Goal: Information Seeking & Learning: Learn about a topic

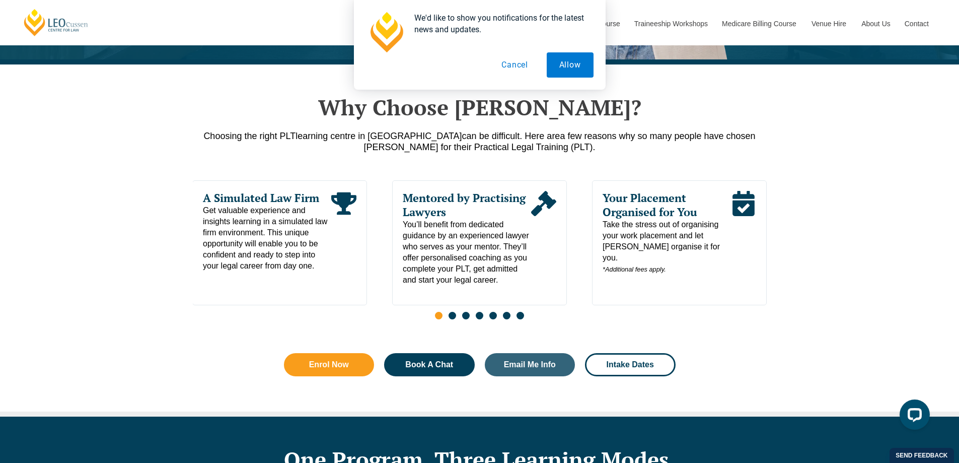
click at [642, 230] on span "Take the stress out of organising your work placement and let [PERSON_NAME] org…" at bounding box center [667, 247] width 128 height 56
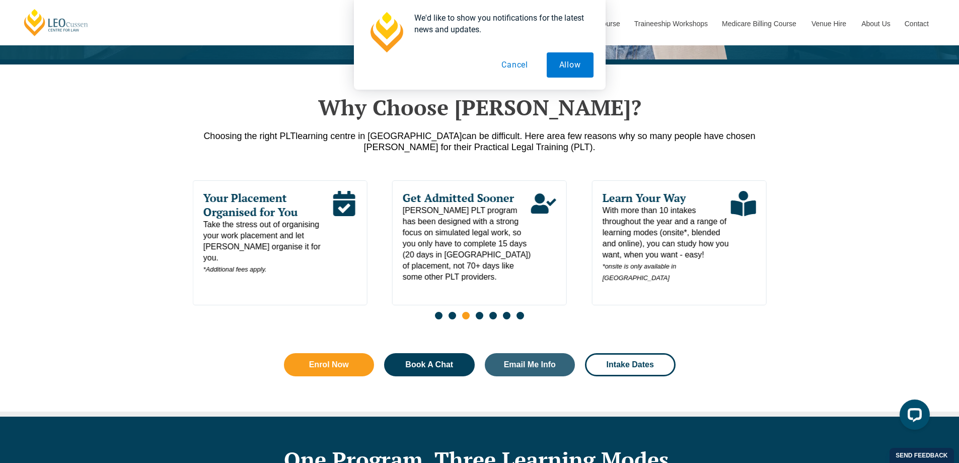
click at [520, 65] on button "Cancel" at bounding box center [515, 64] width 52 height 25
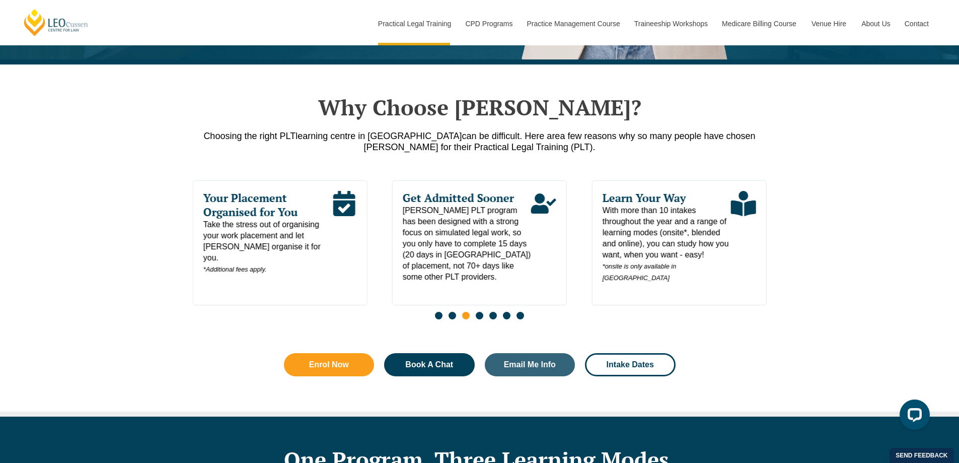
click at [478, 318] on span "Go to slide 4" at bounding box center [480, 316] width 8 height 8
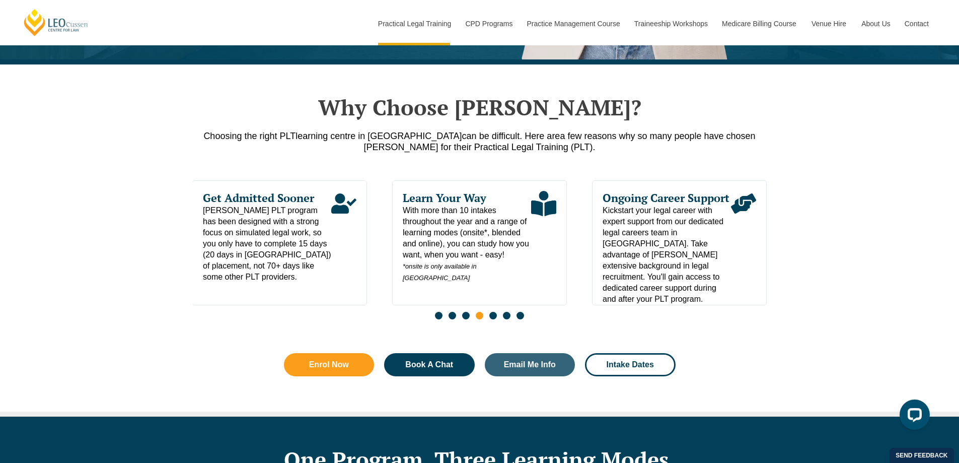
click at [493, 317] on span "Go to slide 5" at bounding box center [493, 316] width 8 height 8
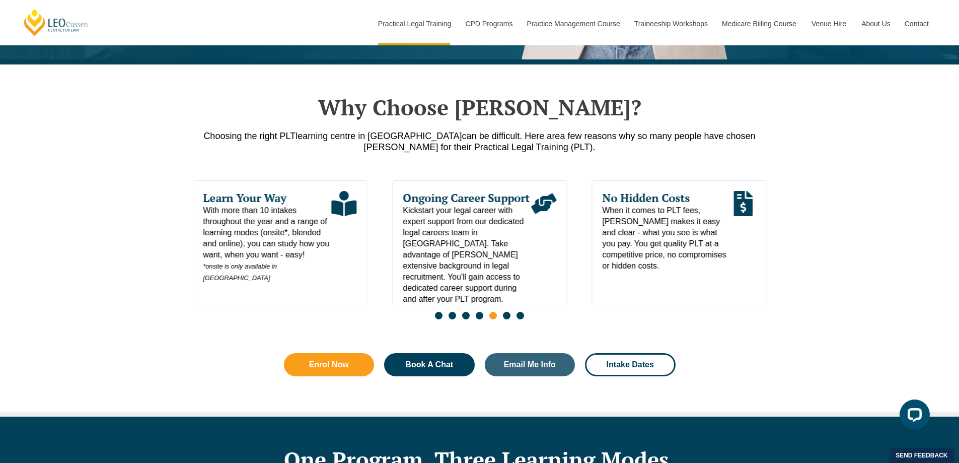
click at [509, 317] on span "Go to slide 6" at bounding box center [507, 316] width 8 height 8
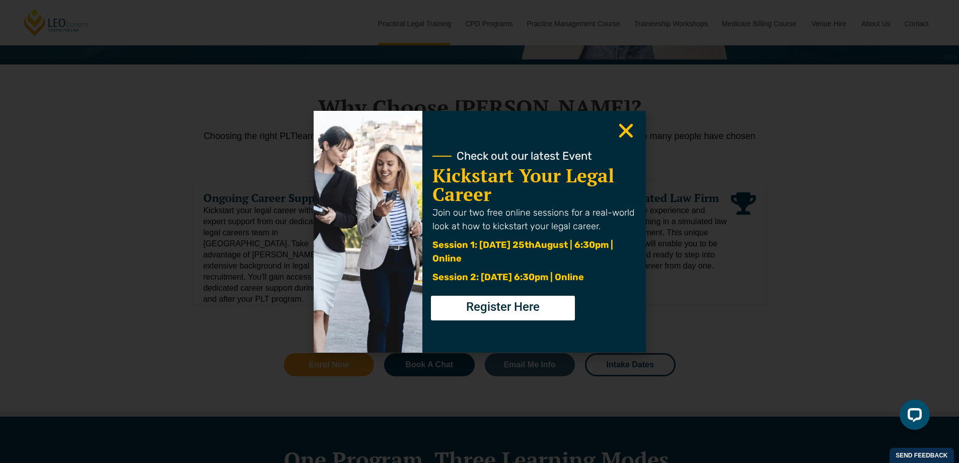
click at [626, 129] on use "Close" at bounding box center [626, 130] width 14 height 14
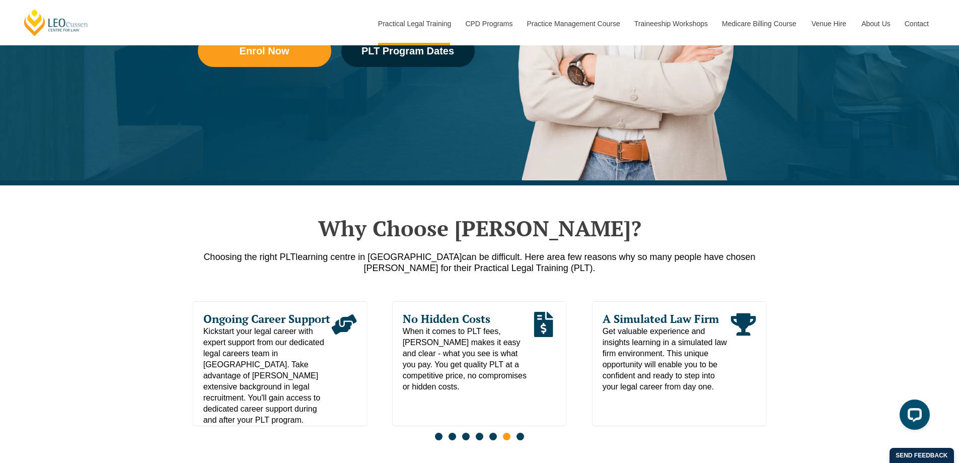
scroll to position [325, 0]
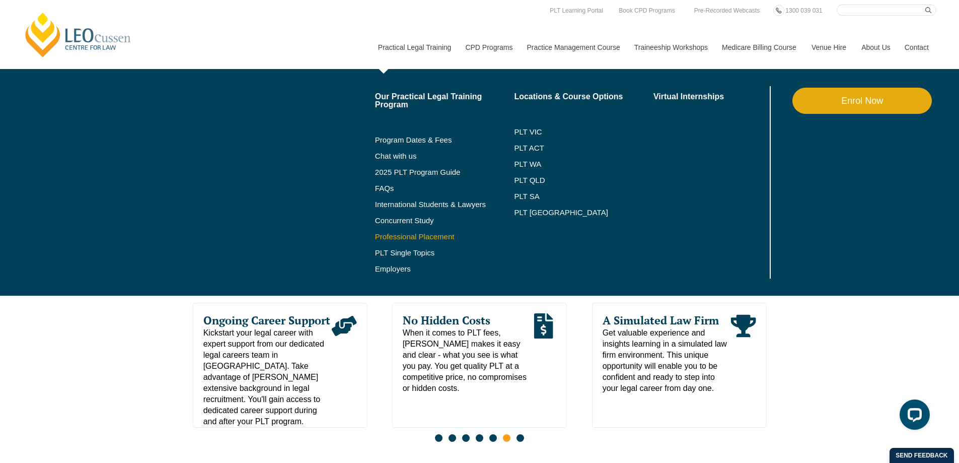
click at [406, 237] on link "Professional Placement" at bounding box center [444, 237] width 139 height 8
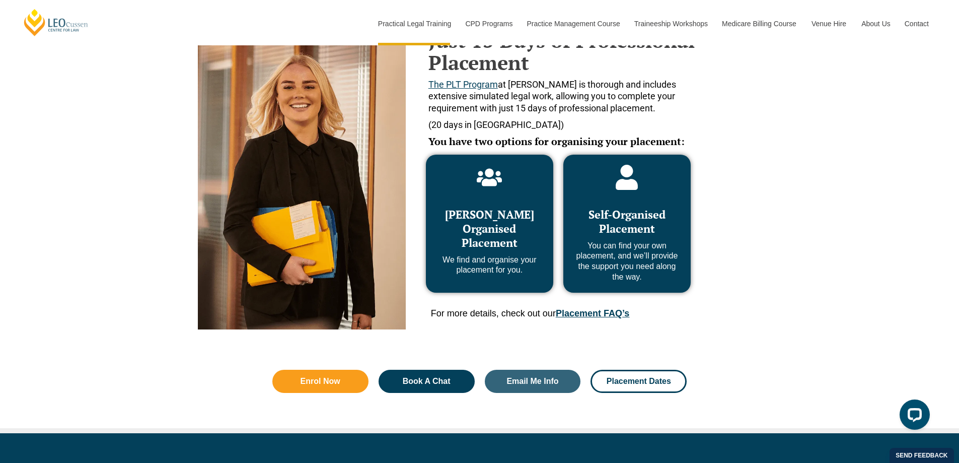
scroll to position [454, 0]
click at [519, 253] on div "Leo Cussen Organised Placement We find and organise your placement for you." at bounding box center [489, 236] width 107 height 79
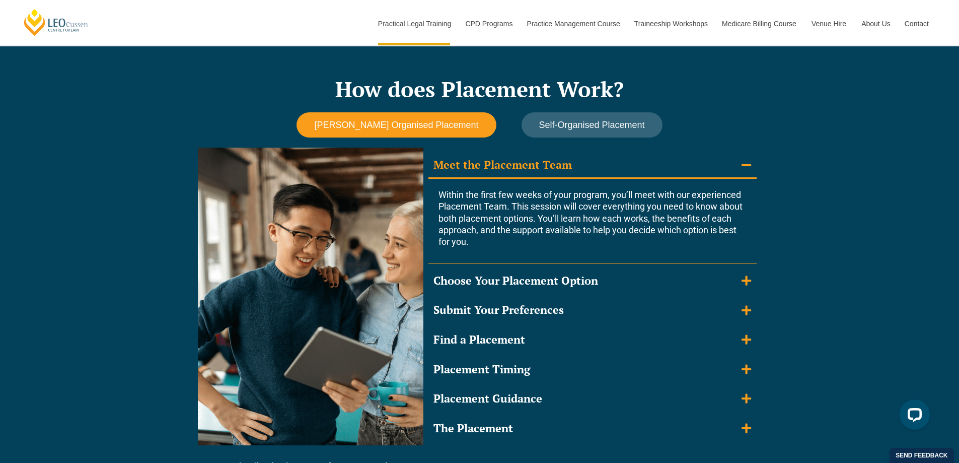
scroll to position [856, 0]
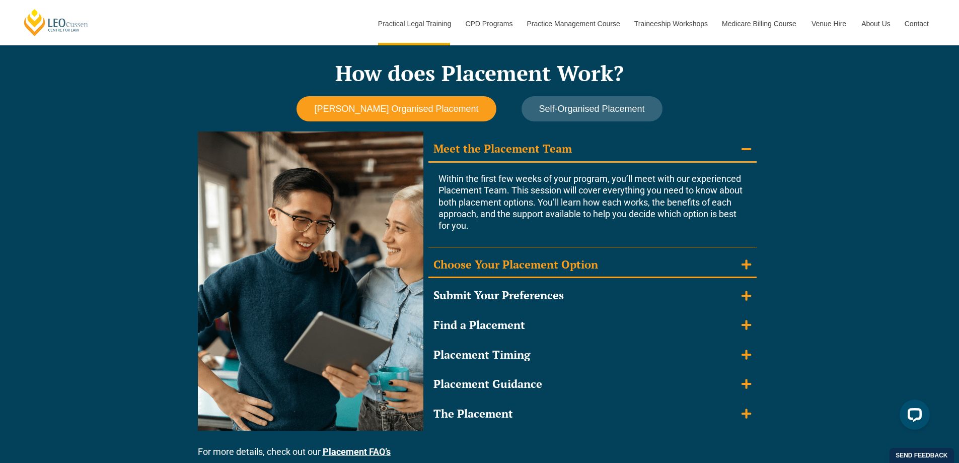
click at [580, 255] on summary "Choose Your Placement Option" at bounding box center [593, 265] width 328 height 26
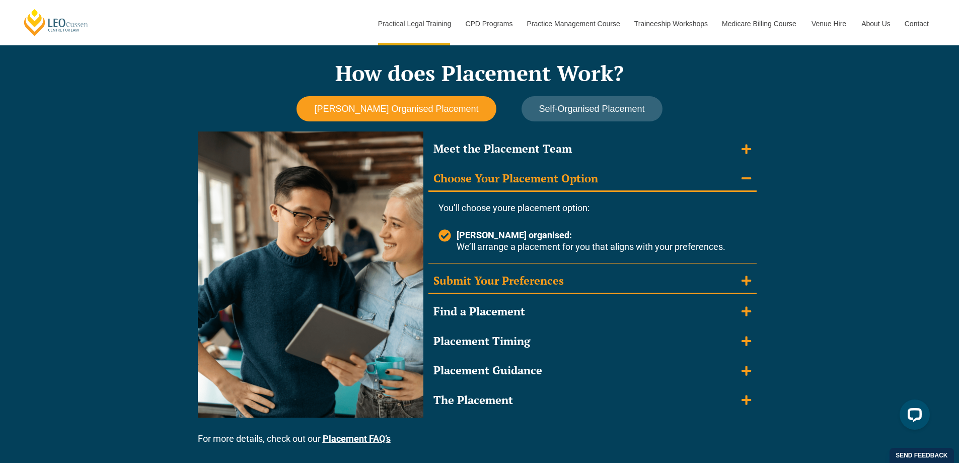
click at [558, 281] on div "Submit Your Preferences" at bounding box center [499, 280] width 130 height 15
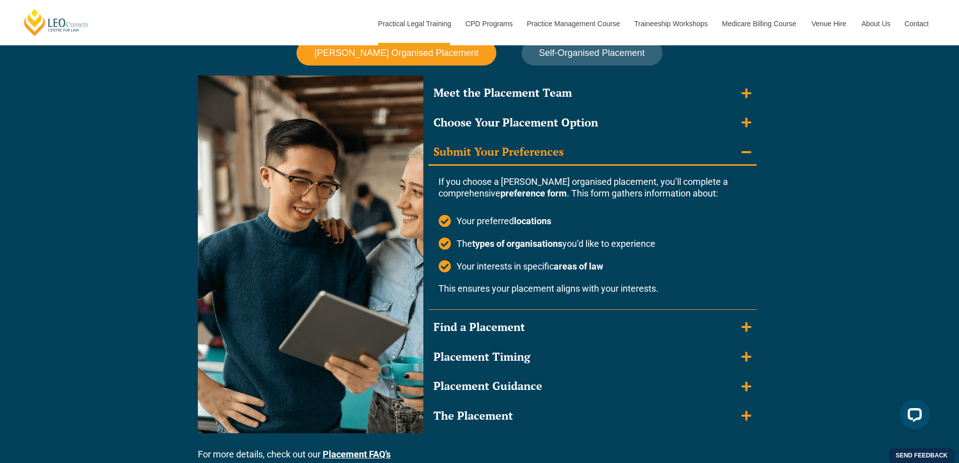
scroll to position [914, 0]
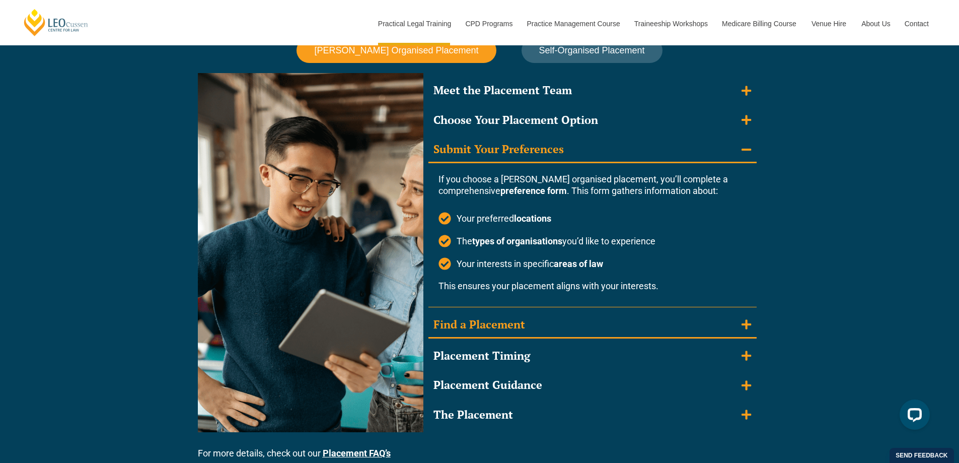
click at [532, 322] on summary "Find a Placement" at bounding box center [593, 325] width 328 height 26
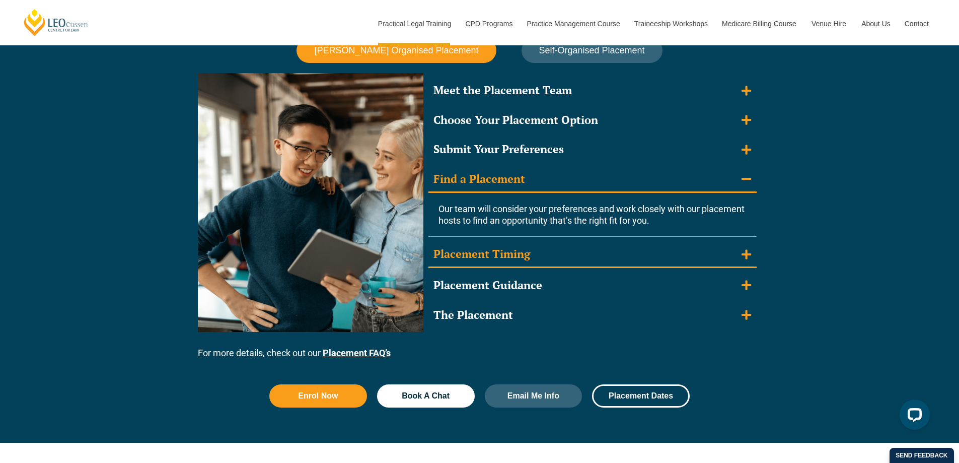
click at [527, 260] on div "Placement Timing" at bounding box center [482, 254] width 97 height 15
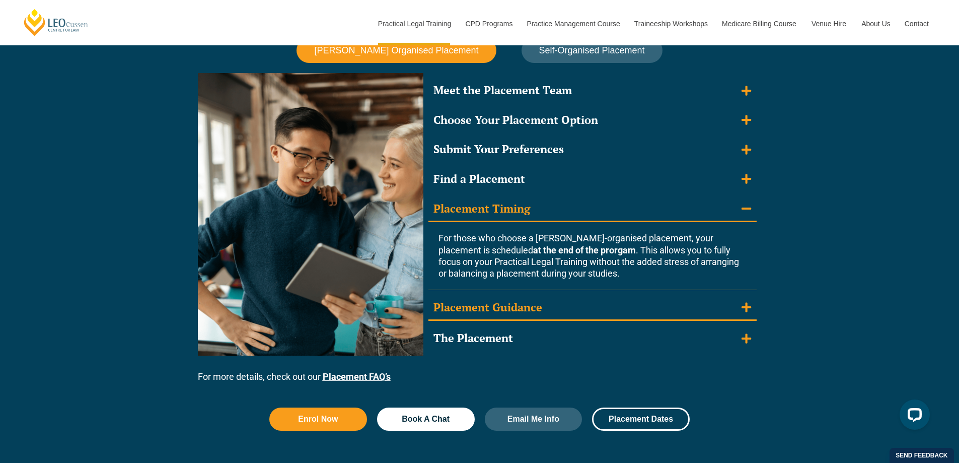
click at [530, 307] on div "Placement Guidance" at bounding box center [488, 307] width 109 height 15
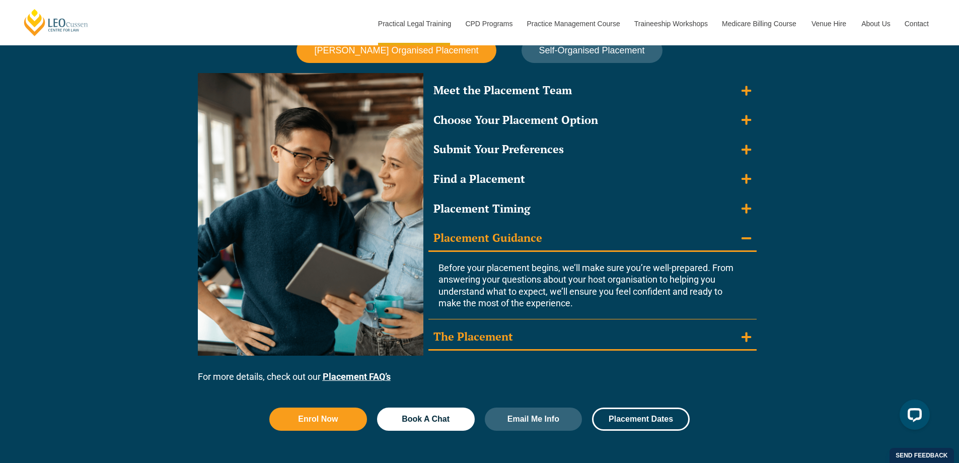
click at [521, 335] on summary "The Placement" at bounding box center [593, 337] width 328 height 26
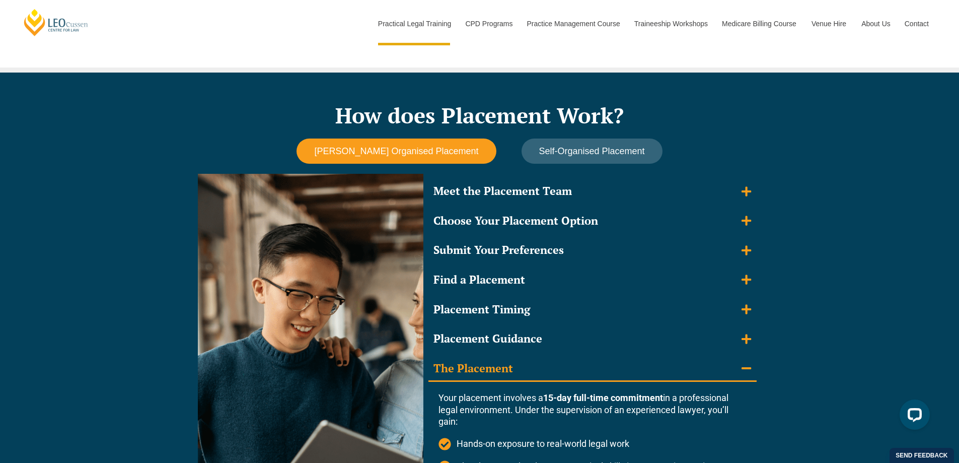
scroll to position [813, 0]
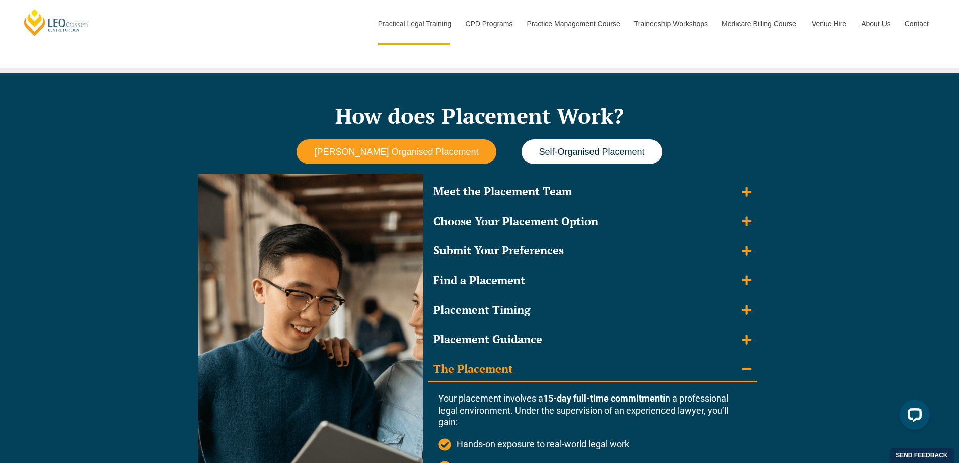
click at [590, 142] on button "Self-Organised Placement" at bounding box center [592, 152] width 141 height 26
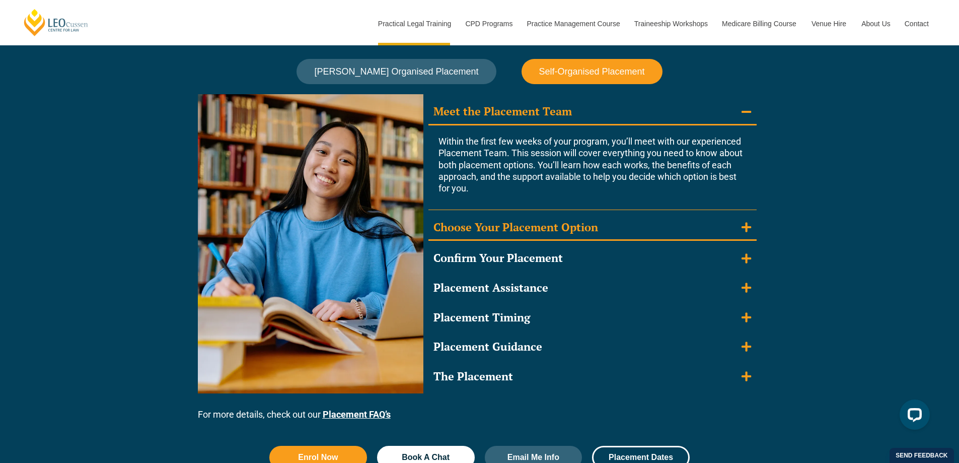
scroll to position [894, 0]
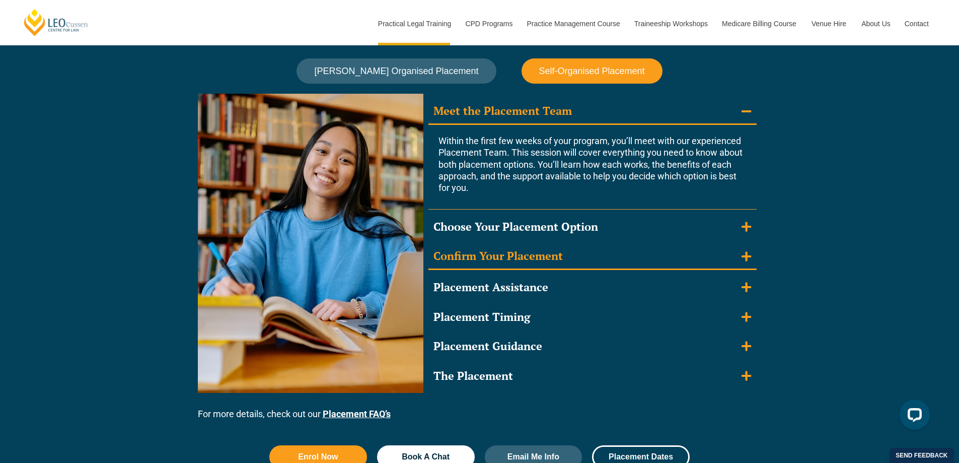
click at [551, 263] on div "Confirm Your Placement" at bounding box center [498, 256] width 129 height 15
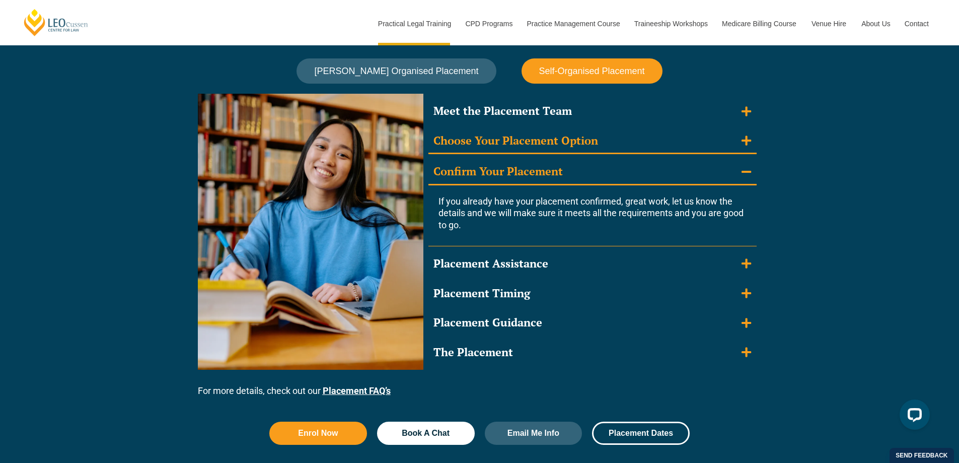
click at [566, 140] on div "Choose Your Placement Option" at bounding box center [516, 140] width 165 height 15
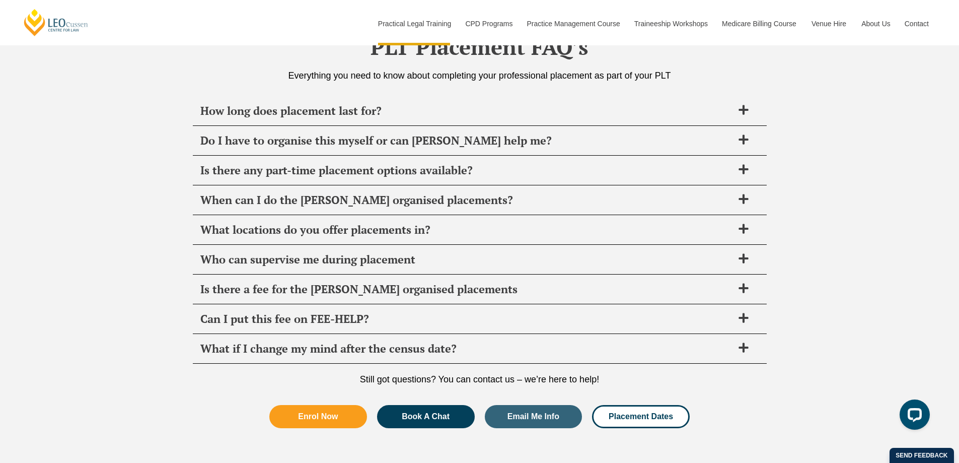
scroll to position [3558, 0]
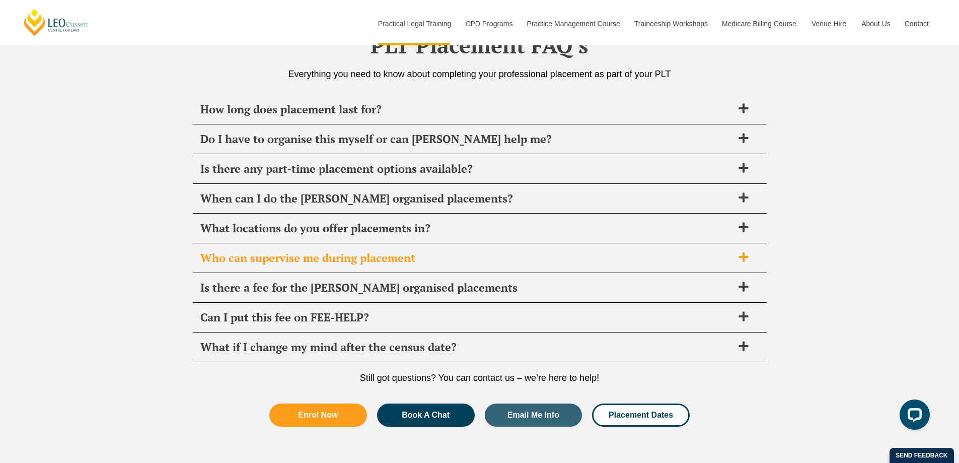
click at [471, 247] on div "Who can supervise me during placement" at bounding box center [480, 258] width 574 height 30
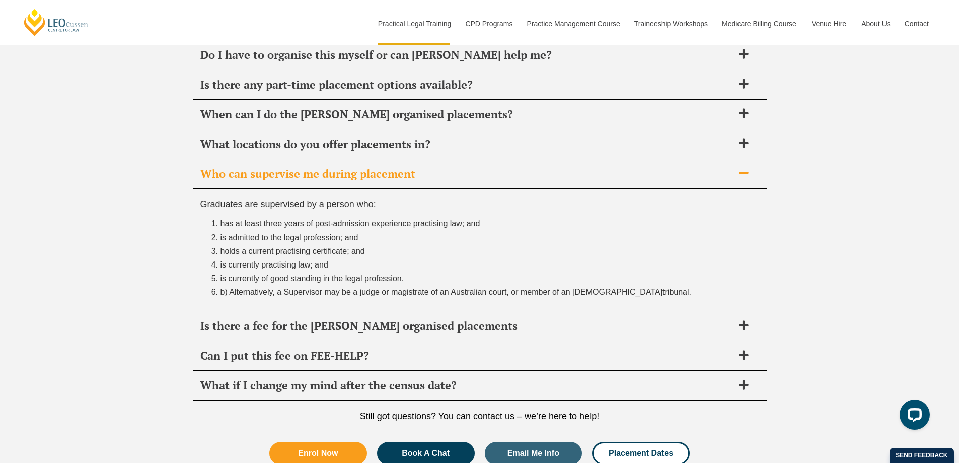
scroll to position [3643, 0]
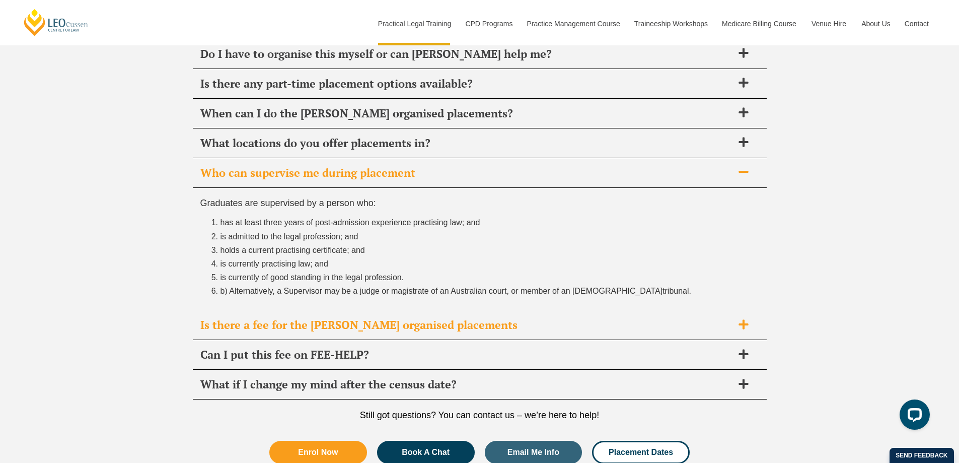
click at [450, 322] on span "Is there a fee for the [PERSON_NAME] organised placements" at bounding box center [466, 325] width 533 height 14
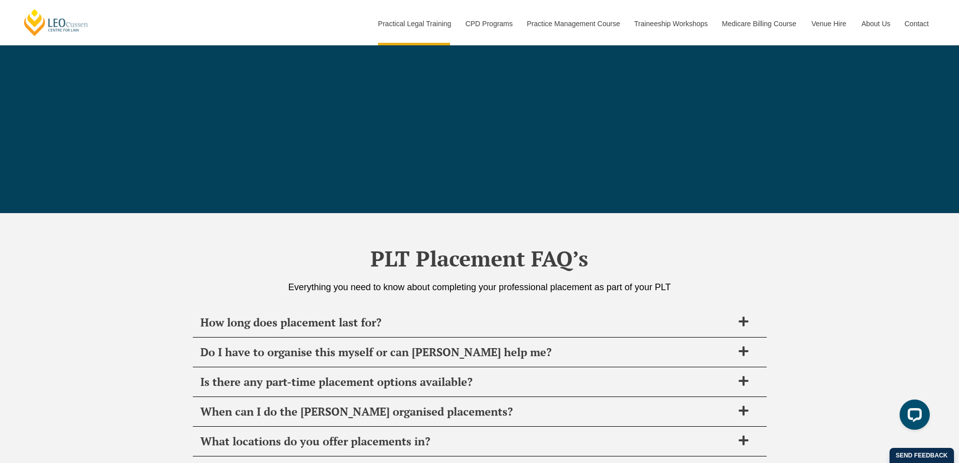
scroll to position [3336, 0]
